Goal: Contribute content: Contribute content

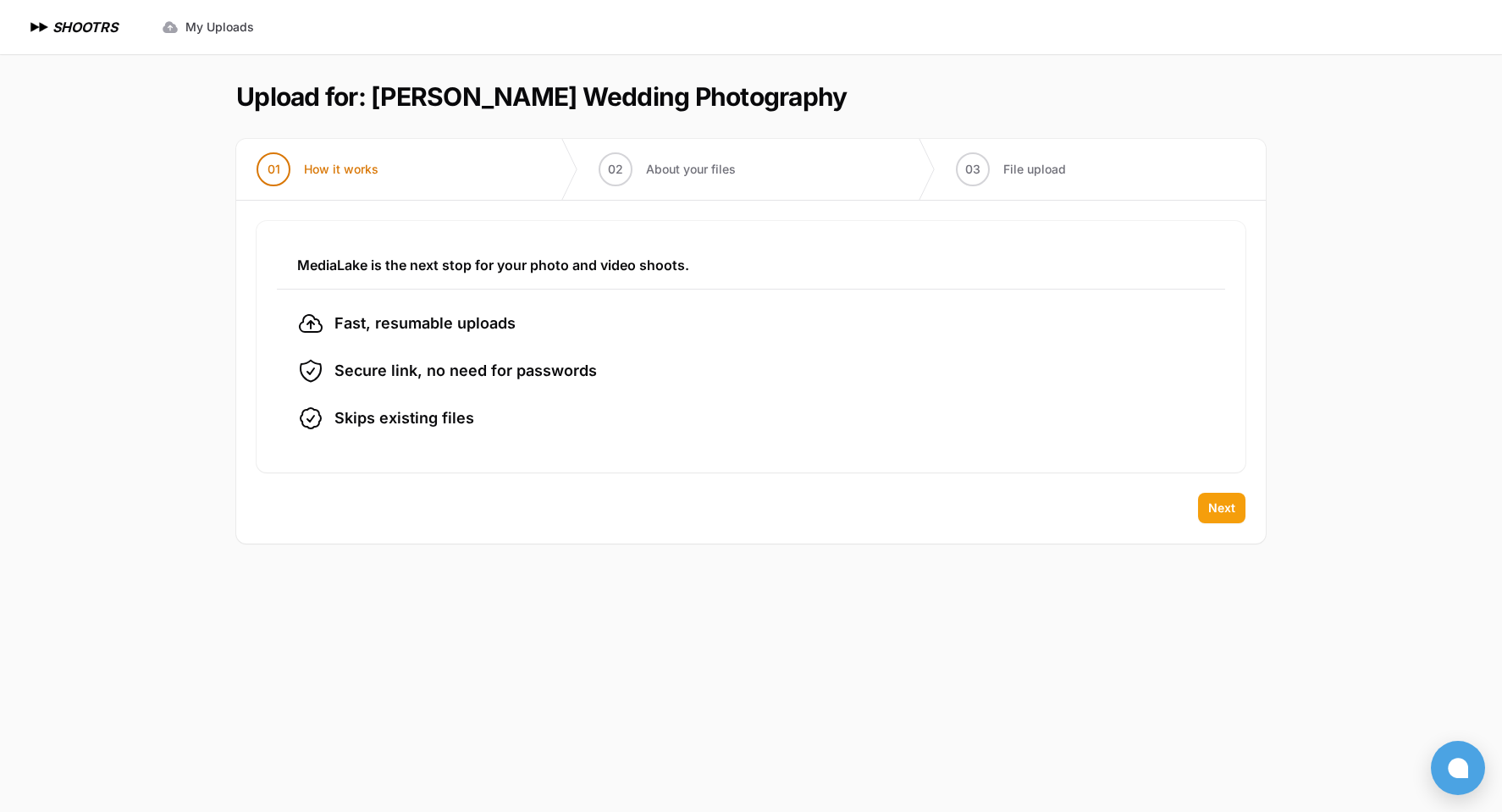
click at [1229, 507] on span "Next" at bounding box center [1222, 508] width 27 height 17
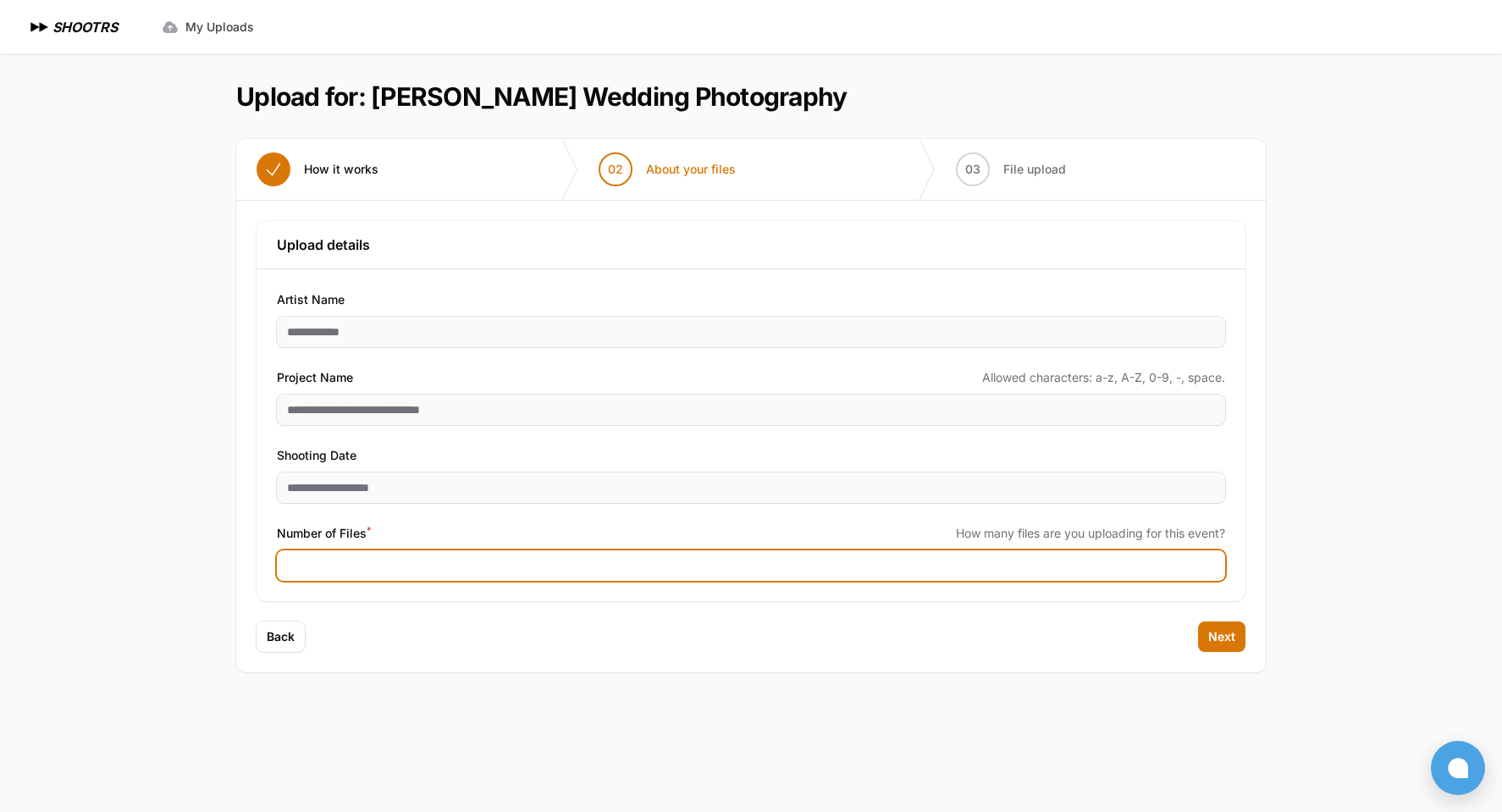
click at [1060, 561] on input "Number of Files *" at bounding box center [751, 566] width 948 height 30
type input "****"
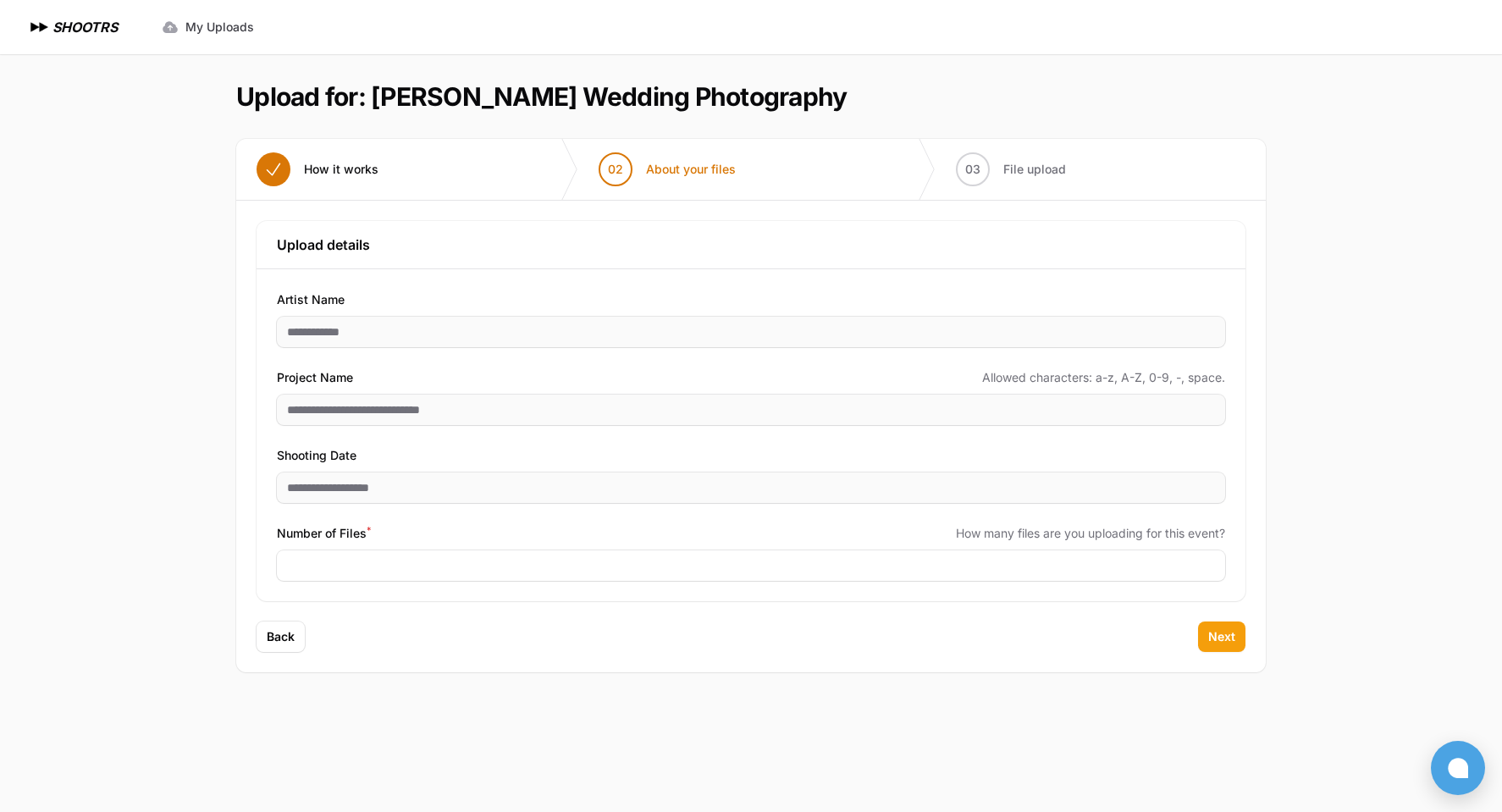
click at [1215, 640] on span "Next" at bounding box center [1222, 637] width 27 height 17
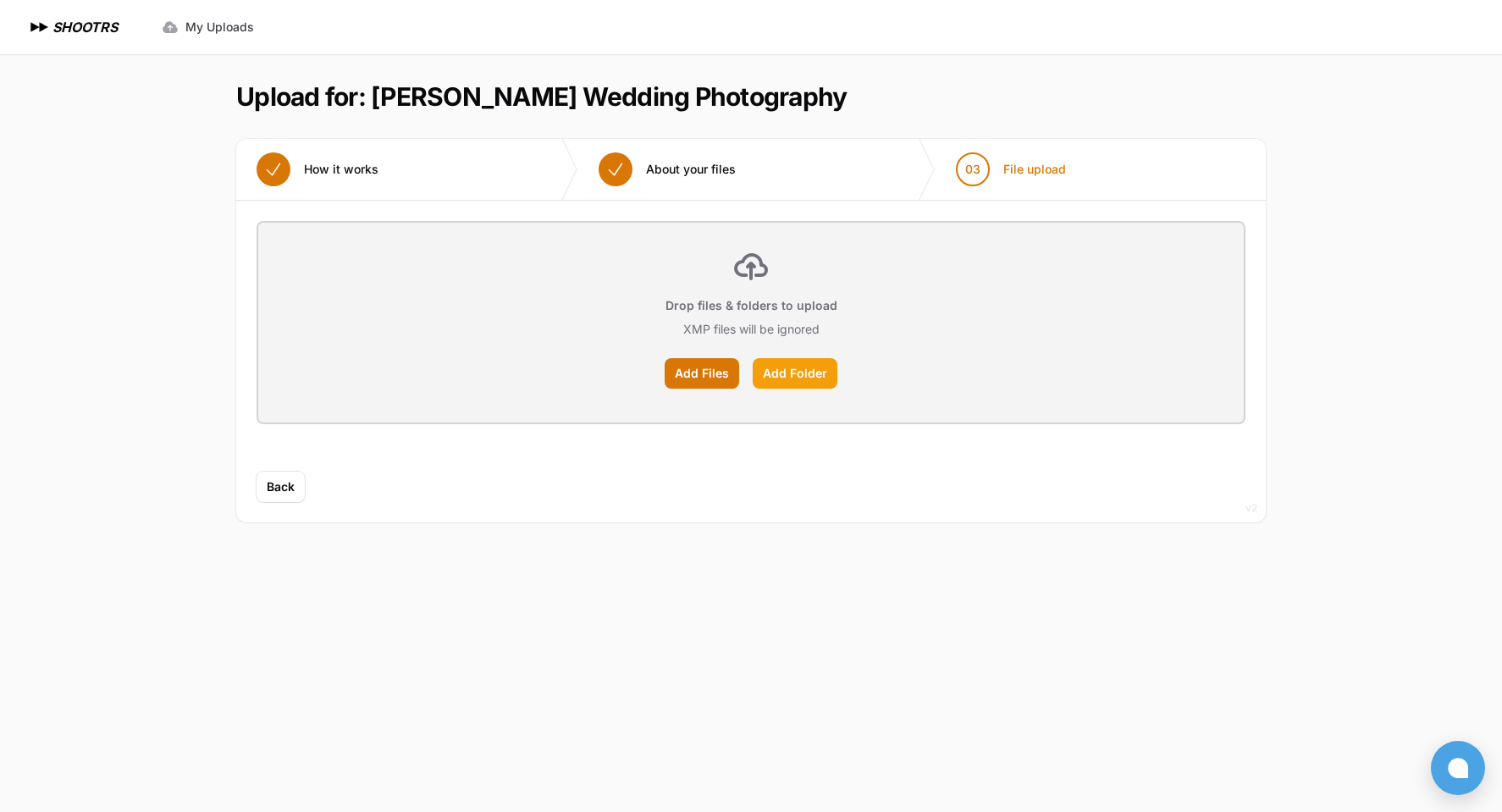
click at [809, 376] on label "Add Folder" at bounding box center [795, 373] width 85 height 30
click at [0, 0] on input "Add Folder" at bounding box center [0, 0] width 0 height 0
